Goal: Find specific page/section: Find specific page/section

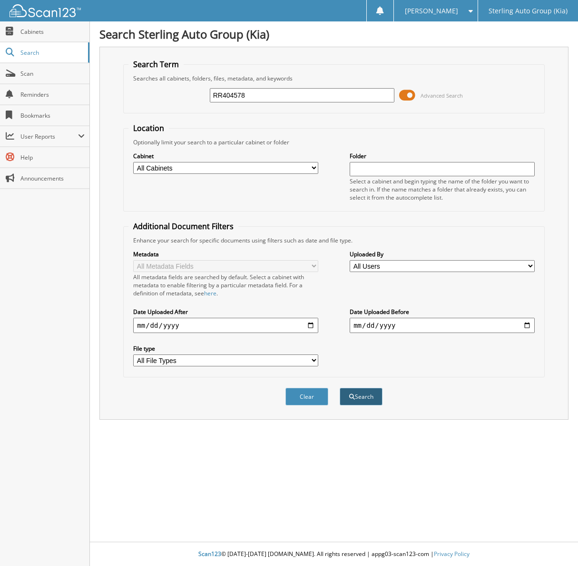
type input "RR404578"
click at [361, 394] on button "Search" at bounding box center [361, 397] width 43 height 18
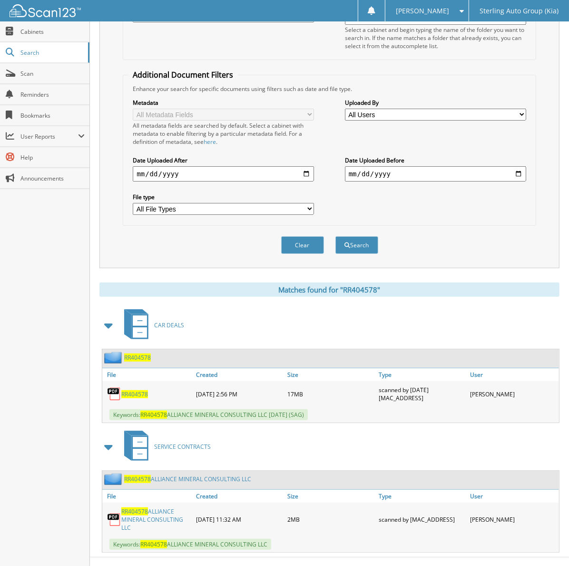
scroll to position [156, 0]
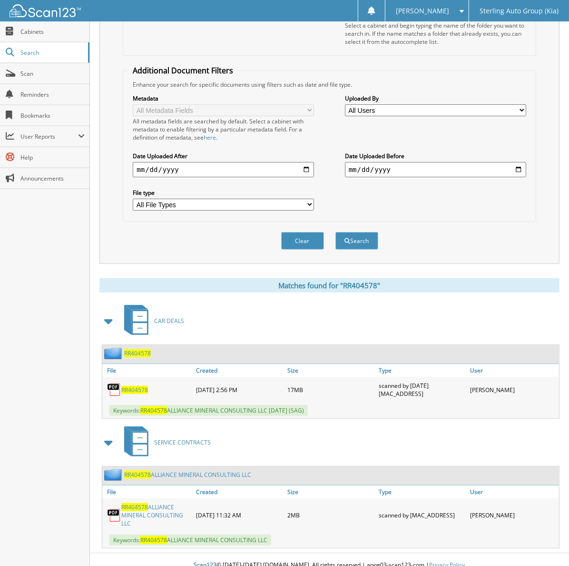
click at [145, 386] on span "RR404578" at bounding box center [134, 390] width 27 height 8
